Goal: Transaction & Acquisition: Obtain resource

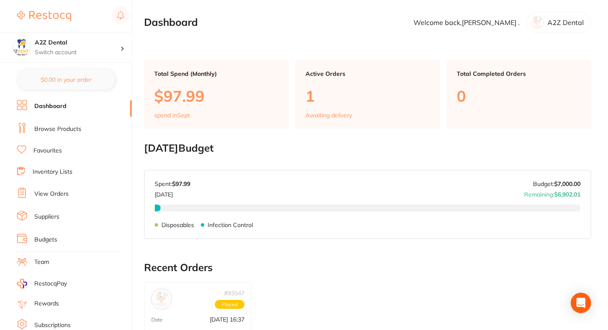
click at [290, 145] on h2 "[DATE] Budget" at bounding box center [367, 148] width 447 height 12
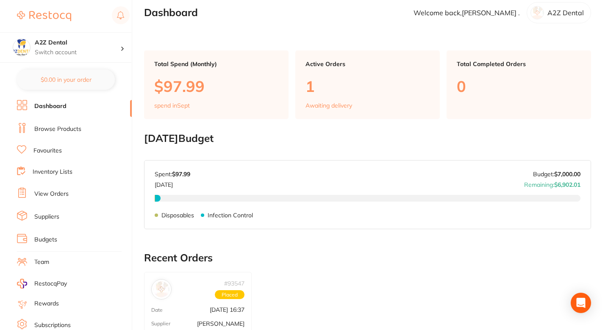
click at [61, 169] on link "Inventory Lists" at bounding box center [53, 172] width 40 height 8
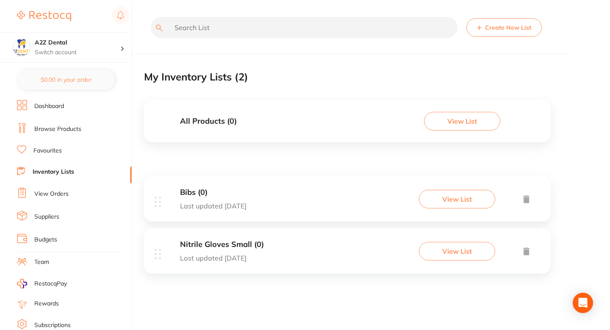
click at [69, 188] on li "View Orders" at bounding box center [74, 194] width 115 height 13
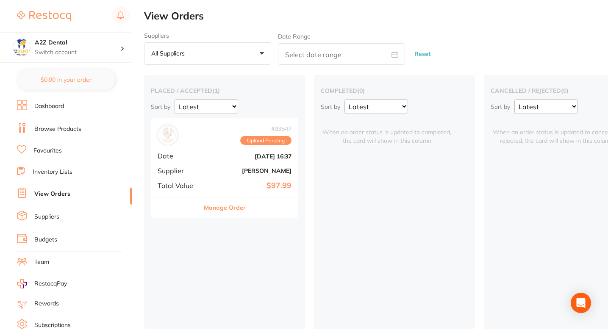
click at [76, 130] on link "Browse Products" at bounding box center [57, 129] width 47 height 8
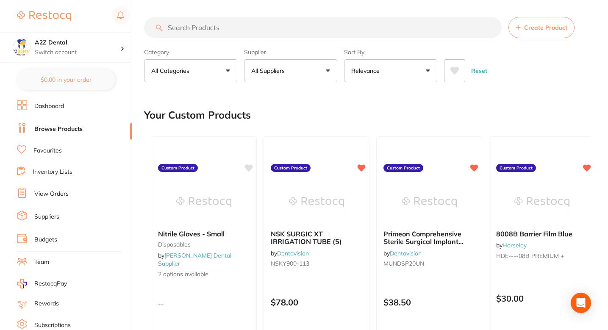
click at [383, 112] on div "Your Custom Products" at bounding box center [367, 115] width 447 height 28
click at [332, 127] on div "Your Custom Products" at bounding box center [367, 115] width 447 height 28
click at [340, 120] on div "Your Custom Products" at bounding box center [367, 115] width 447 height 28
click at [318, 125] on div "Your Custom Products" at bounding box center [367, 115] width 447 height 28
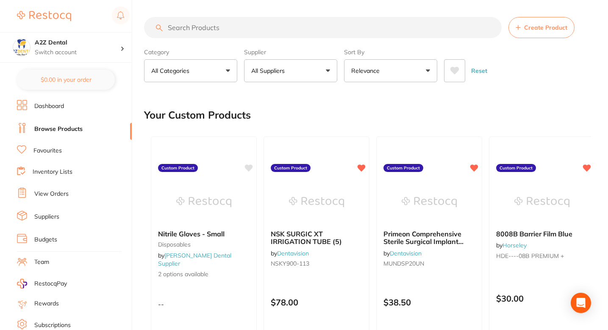
click at [315, 115] on div "Your Custom Products" at bounding box center [367, 115] width 447 height 28
click at [535, 30] on span "Create Product" at bounding box center [545, 27] width 43 height 7
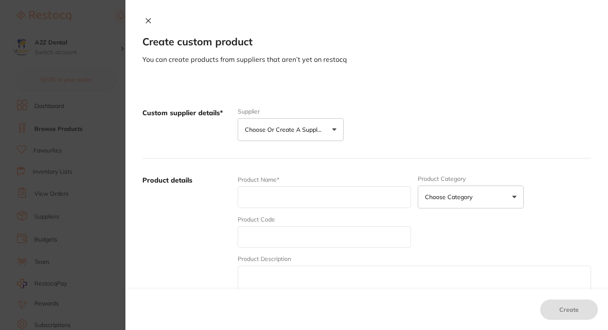
click at [79, 114] on section "Create custom product You can create products from suppliers that aren’t yet on…" at bounding box center [304, 165] width 608 height 330
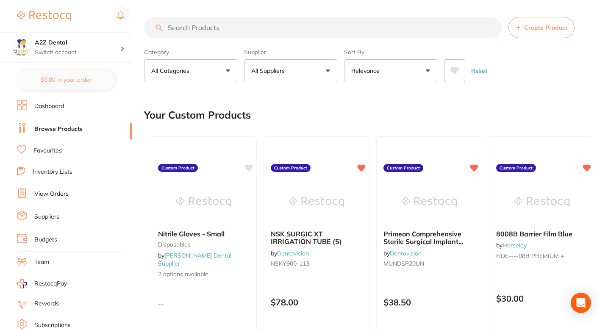
click at [313, 116] on div "Your Custom Products" at bounding box center [367, 115] width 447 height 28
click at [286, 39] on section "Create Product Category All Categories All Categories 3D Printing anaesthetic a…" at bounding box center [367, 49] width 447 height 65
click at [286, 37] on input "search" at bounding box center [322, 27] width 357 height 21
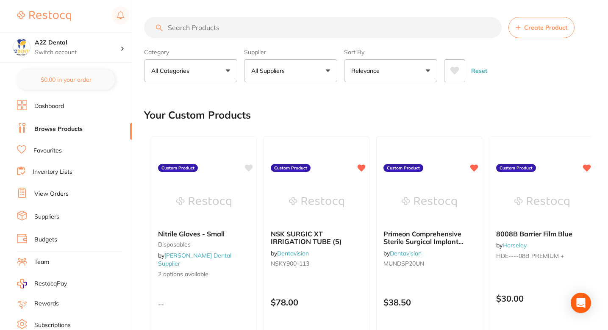
click at [300, 68] on button "All Suppliers" at bounding box center [290, 70] width 93 height 23
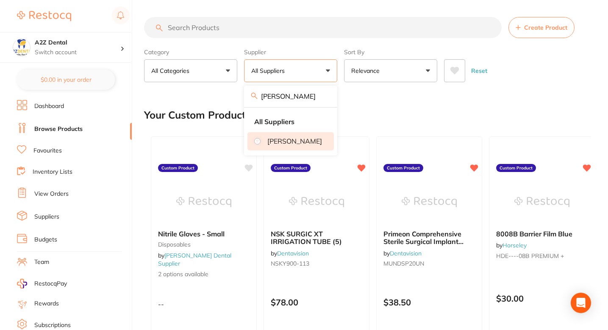
type input "[PERSON_NAME]"
click at [296, 145] on p "[PERSON_NAME]" at bounding box center [294, 141] width 55 height 8
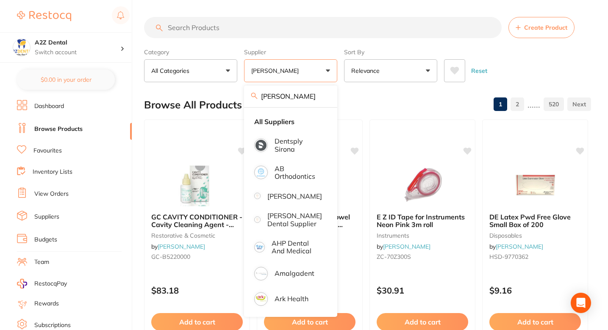
click at [388, 96] on div "Browse All Products 1 2 ...... 520" at bounding box center [367, 105] width 447 height 28
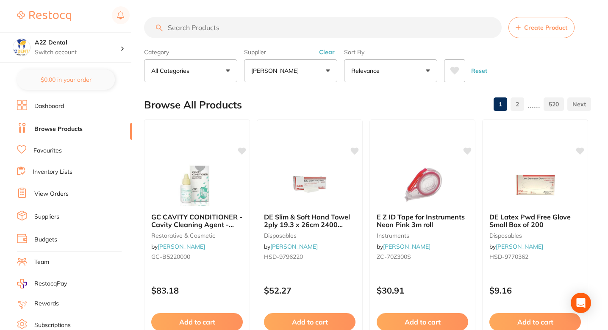
click at [348, 102] on div "Browse All Products 1 2 ...... 520" at bounding box center [367, 105] width 447 height 28
click at [287, 34] on input "search" at bounding box center [322, 27] width 357 height 21
paste input "TM- 4 1 2 9 4"
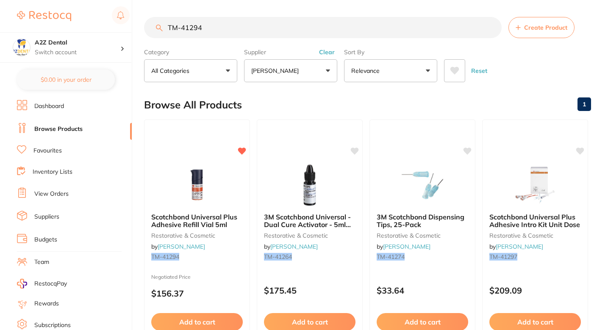
type input "TM-41294"
click at [296, 106] on div "Browse All Products 1" at bounding box center [367, 105] width 447 height 28
click at [299, 102] on div "Browse All Products 1" at bounding box center [367, 105] width 447 height 28
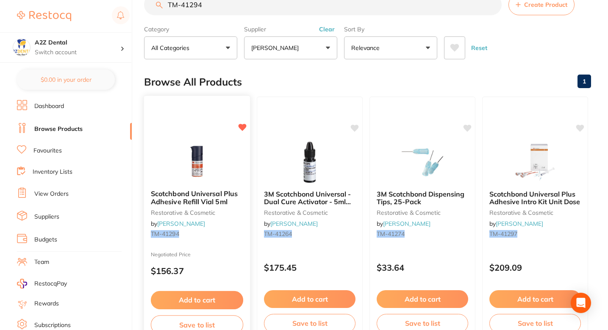
scroll to position [25, 0]
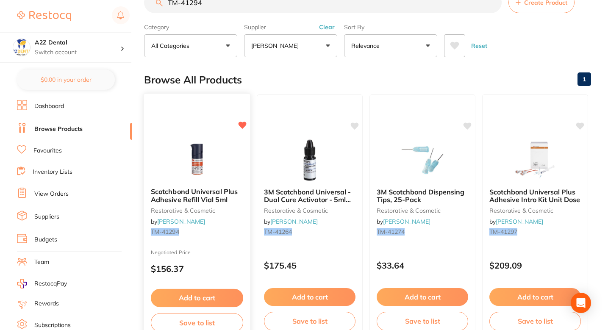
click at [219, 239] on div "Scotchbond Universal Plus Adhesive Refill Vial 5ml restorative & cosmetic by [P…" at bounding box center [197, 213] width 106 height 65
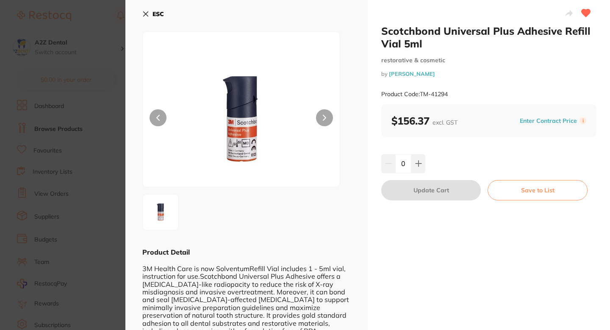
click at [509, 62] on small "restorative & cosmetic" at bounding box center [488, 60] width 215 height 7
click at [586, 12] on icon at bounding box center [585, 13] width 9 height 8
click at [585, 13] on icon at bounding box center [585, 13] width 9 height 8
click at [543, 63] on small "restorative & cosmetic" at bounding box center [488, 60] width 215 height 7
click at [423, 125] on b "$156.37 excl. GST" at bounding box center [424, 120] width 66 height 13
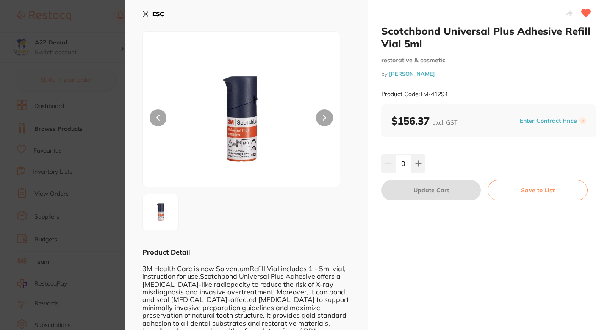
click at [421, 125] on b "$156.37 excl. GST" at bounding box center [424, 120] width 66 height 13
click at [483, 100] on div "Product Code: TM-41294" at bounding box center [488, 94] width 215 height 21
click at [530, 127] on div "Enter Contract Price i" at bounding box center [551, 120] width 69 height 13
click at [535, 121] on button "Enter Contract Price" at bounding box center [548, 121] width 62 height 8
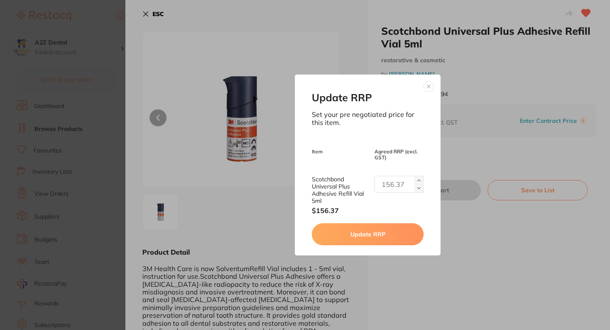
click at [403, 180] on input "text" at bounding box center [398, 184] width 49 height 17
click at [401, 166] on div "Update RRP Set your pre negotiated price for this item. Item Agreed RRP (excl. …" at bounding box center [367, 165] width 145 height 181
click at [366, 234] on button "Update RRP" at bounding box center [367, 234] width 111 height 22
click at [478, 116] on div "Update RRP Set your pre negotiated price for this item. Item Agreed RRP (excl. …" at bounding box center [367, 165] width 484 height 330
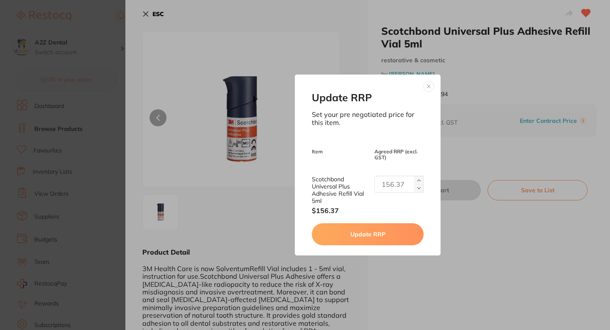
click at [429, 88] on button at bounding box center [428, 86] width 10 height 10
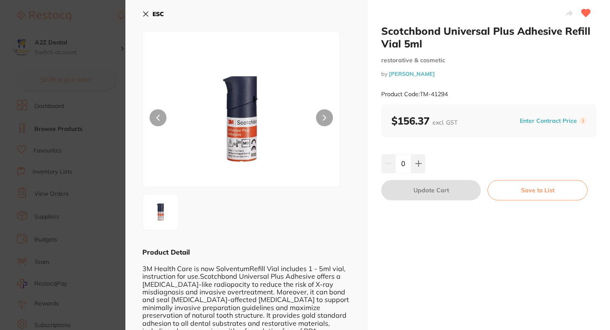
click at [481, 91] on div "Product Code: TM-41294" at bounding box center [488, 94] width 215 height 21
click at [109, 158] on section "Scotchbond Universal Plus Adhesive Refill Vial 5ml restorative & cosmetic by [P…" at bounding box center [305, 165] width 610 height 330
